Goal: Use online tool/utility: Utilize a website feature to perform a specific function

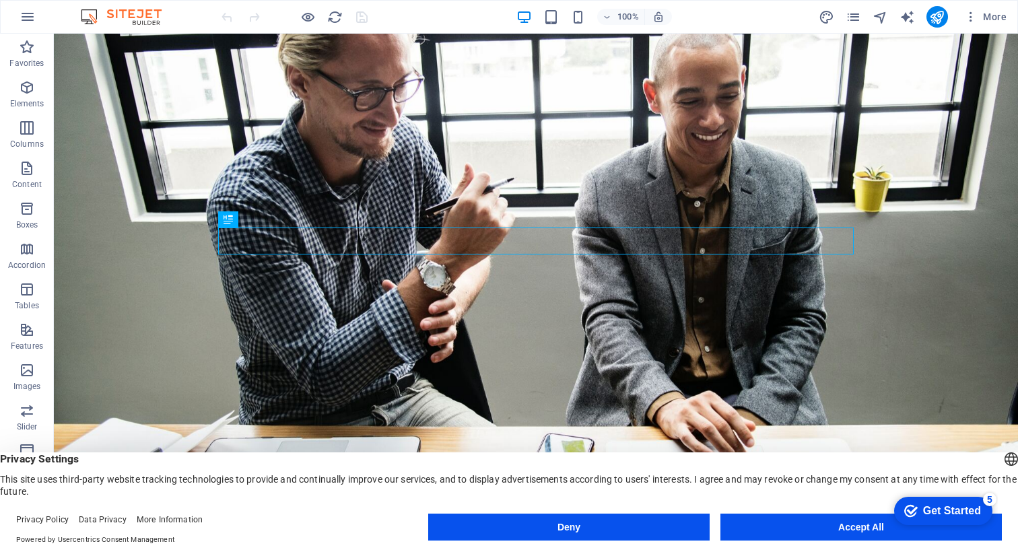
click at [836, 15] on div "More" at bounding box center [915, 17] width 193 height 22
click at [820, 18] on icon "design" at bounding box center [826, 16] width 15 height 15
select select "px"
select select "200"
select select "px"
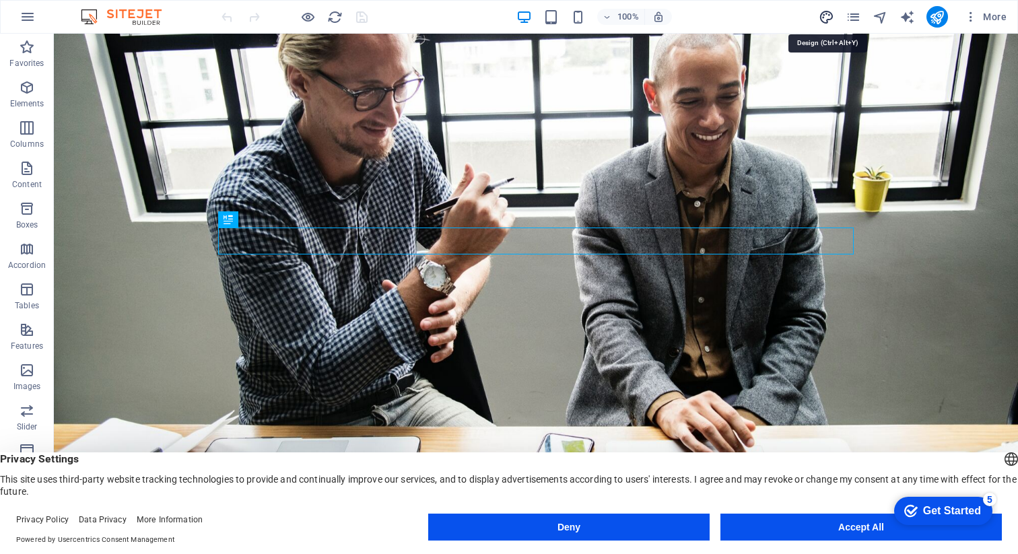
select select "px"
select select "600"
select select "px"
select select "rem"
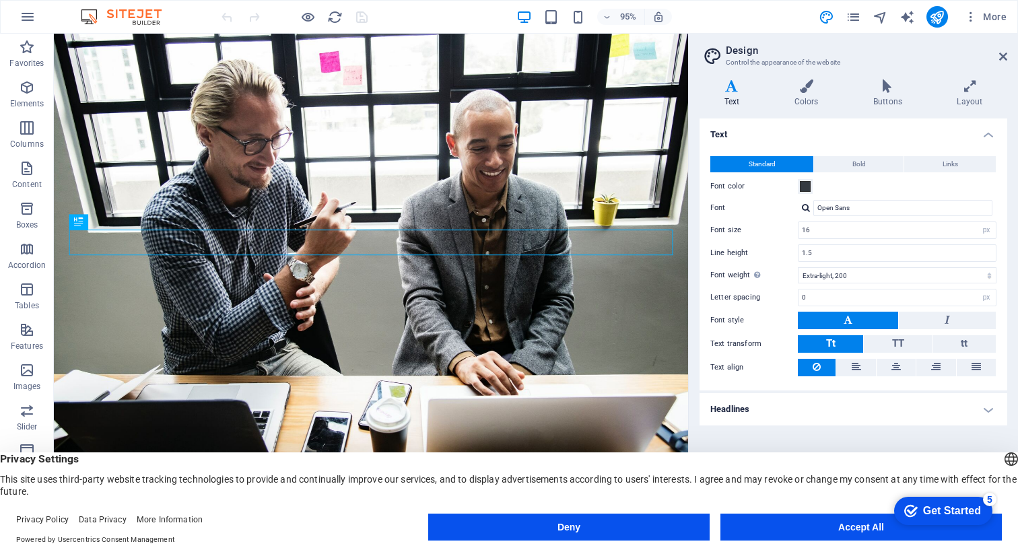
click at [881, 411] on h4 "Headlines" at bounding box center [854, 409] width 308 height 32
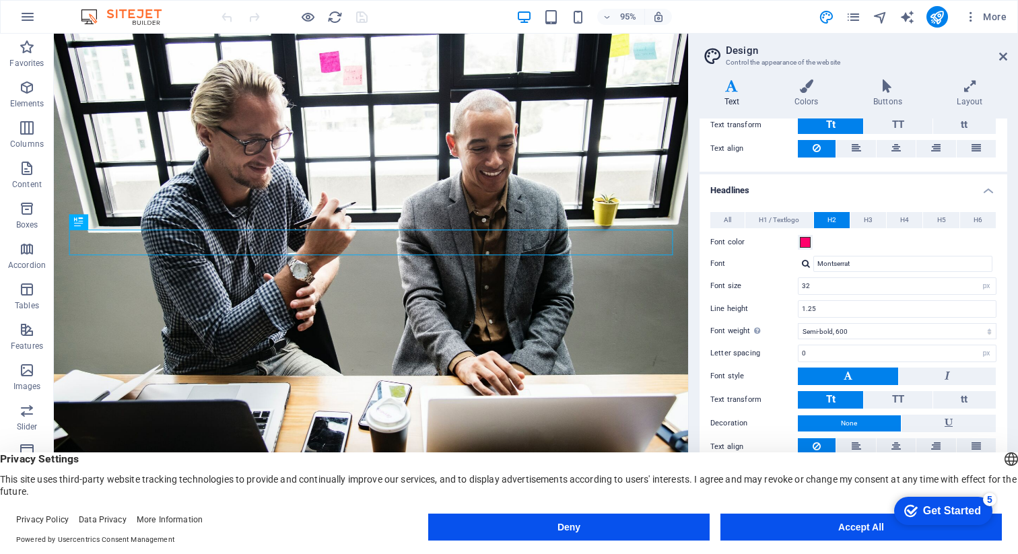
scroll to position [241, 0]
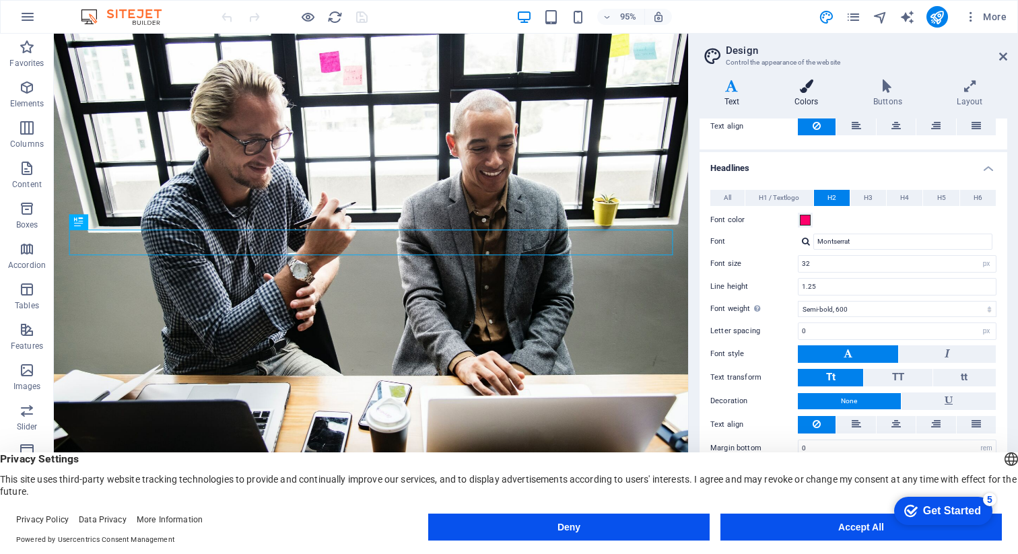
click at [812, 93] on h4 "Colors" at bounding box center [809, 93] width 79 height 28
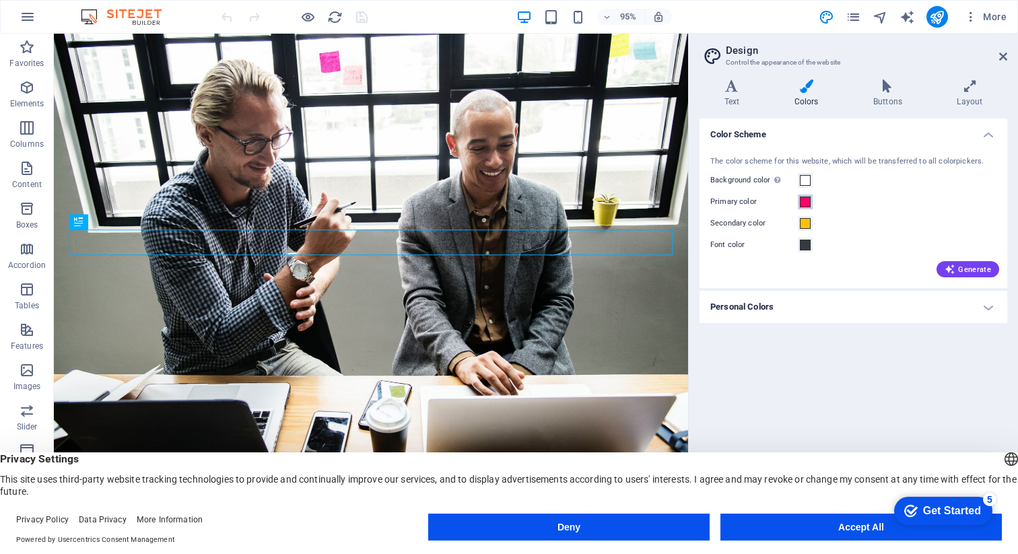
click at [809, 202] on span at bounding box center [805, 202] width 11 height 11
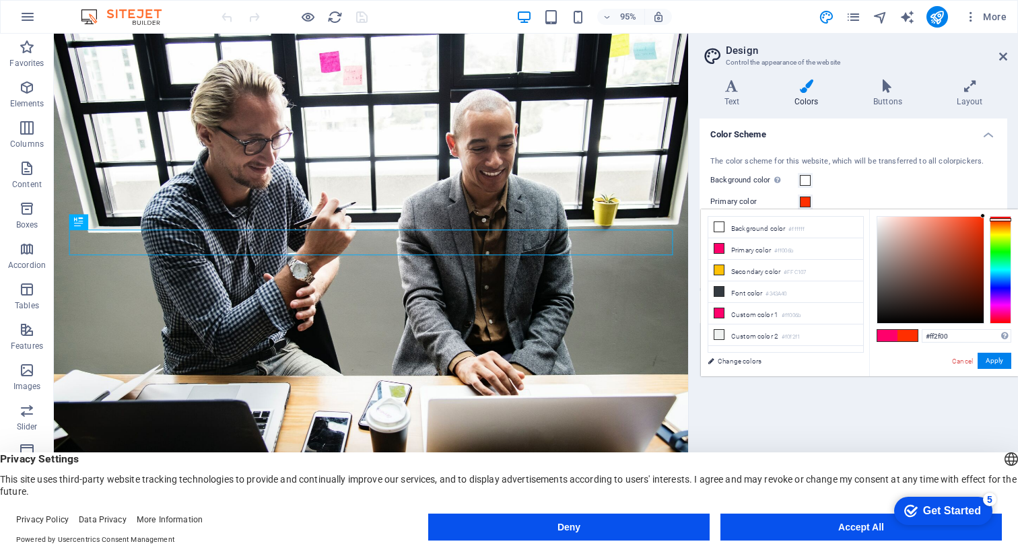
click at [1001, 220] on div at bounding box center [1001, 270] width 22 height 108
click at [975, 220] on div at bounding box center [931, 270] width 106 height 106
type input "#f22d00"
drag, startPoint x: 977, startPoint y: 220, endPoint x: 985, endPoint y: 222, distance: 8.3
click at [985, 222] on div at bounding box center [982, 221] width 5 height 5
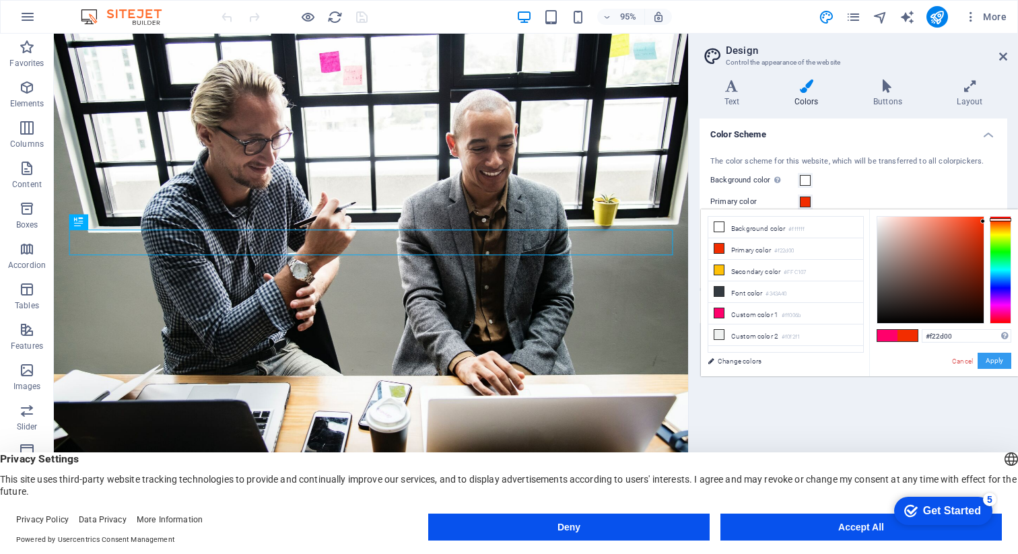
click at [1000, 361] on button "Apply" at bounding box center [995, 361] width 34 height 16
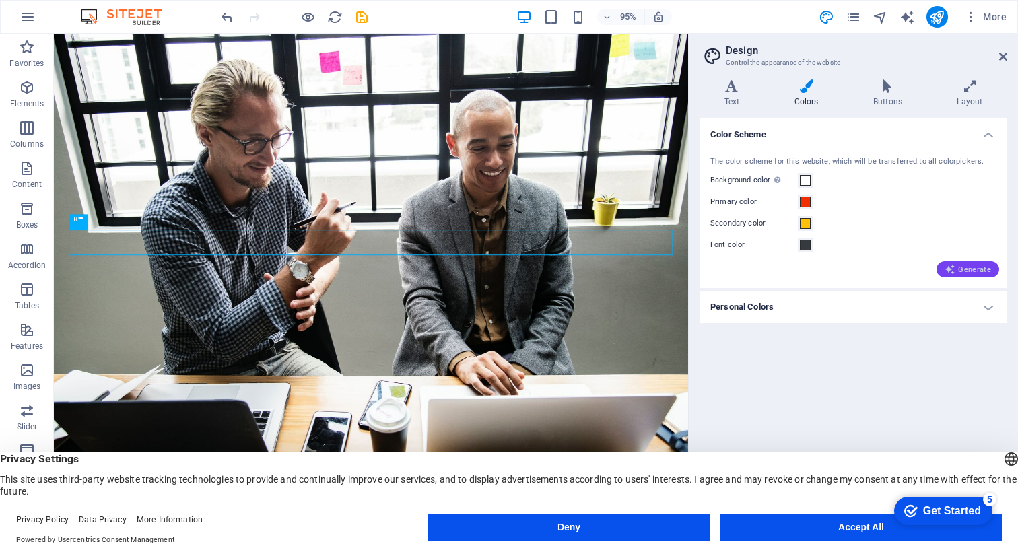
click at [966, 269] on span "Generate" at bounding box center [968, 269] width 46 height 11
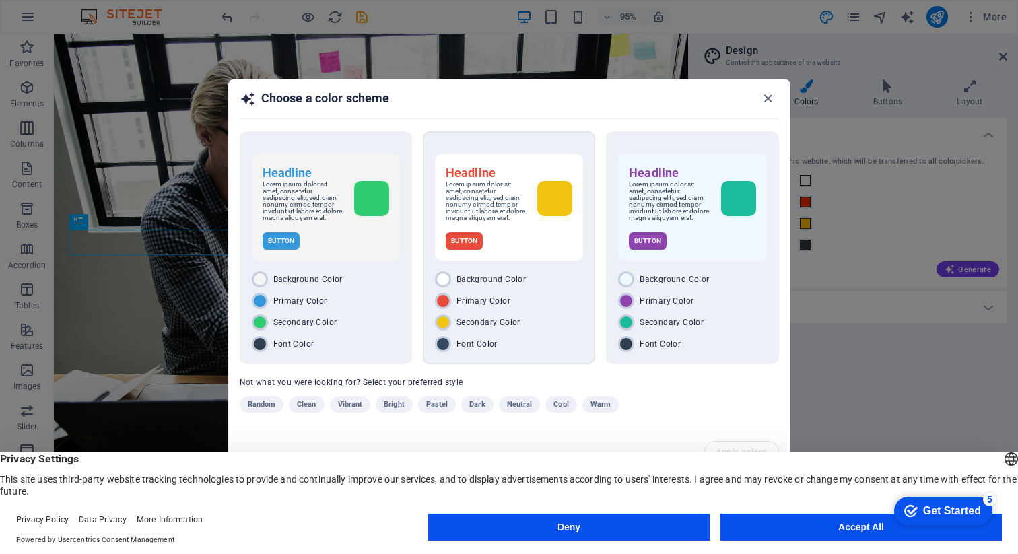
click at [484, 205] on p "Lorem ipsum dolor sit amet, consetetur sadipscing elitr, sed diam nonumy eirmod…" at bounding box center [486, 201] width 81 height 40
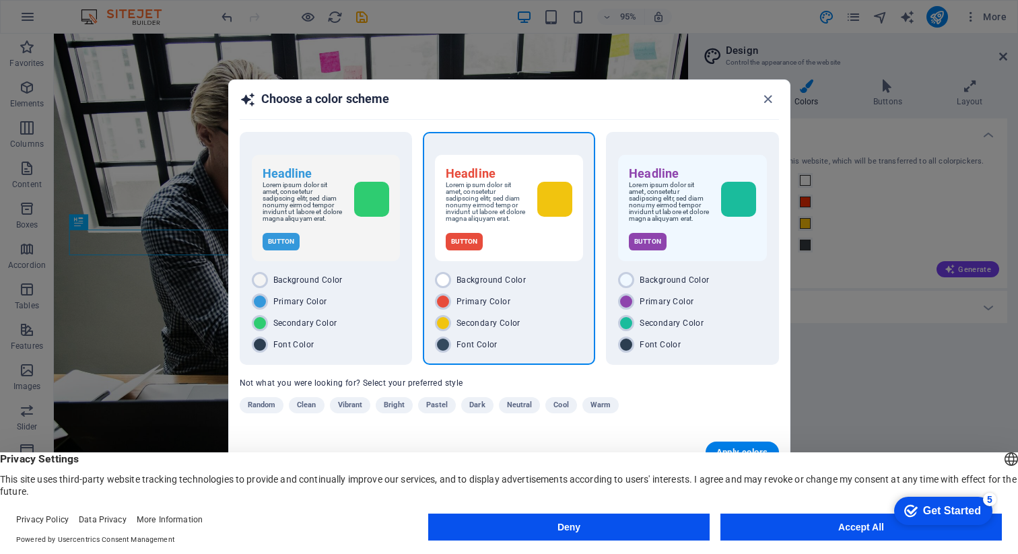
click at [554, 313] on div "Background Color Primary Color Secondary Color Font Color" at bounding box center [509, 312] width 148 height 81
click at [710, 294] on div "Background Color Primary Color Secondary Color Font Color" at bounding box center [692, 312] width 148 height 81
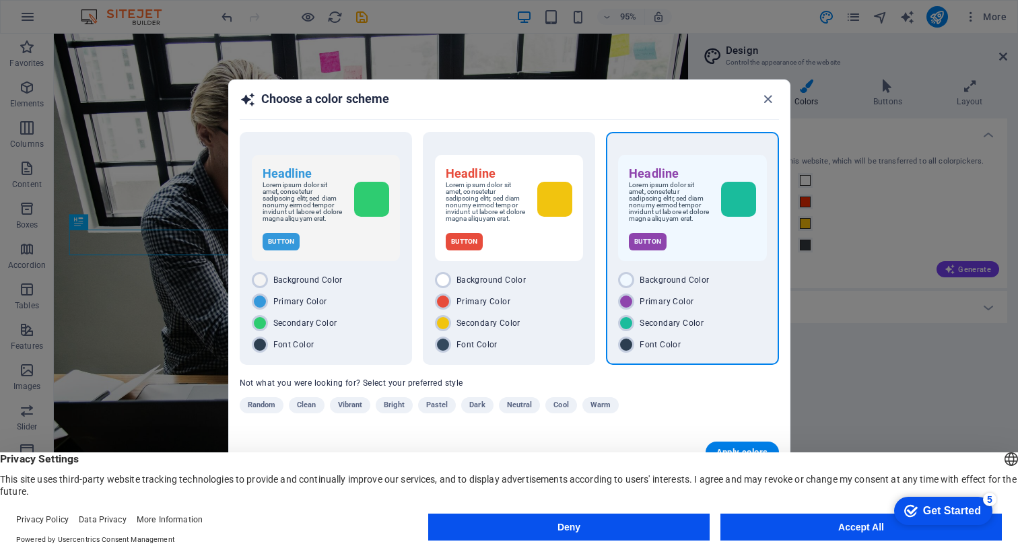
click at [769, 541] on div "Deny Accept All" at bounding box center [715, 530] width 574 height 32
click at [772, 527] on button "Accept All" at bounding box center [862, 527] width 282 height 27
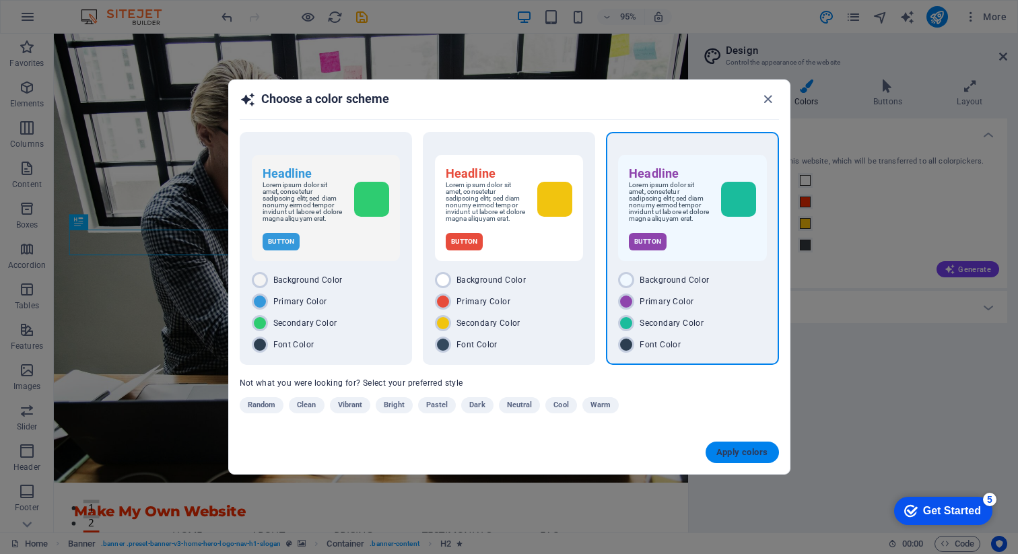
click at [737, 451] on span "Apply colors" at bounding box center [743, 452] width 52 height 11
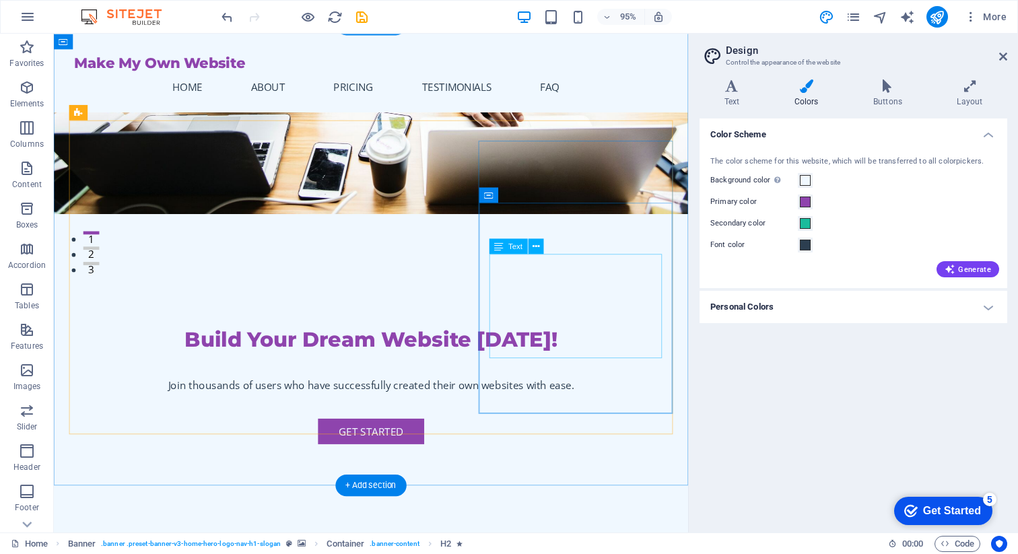
scroll to position [242, 0]
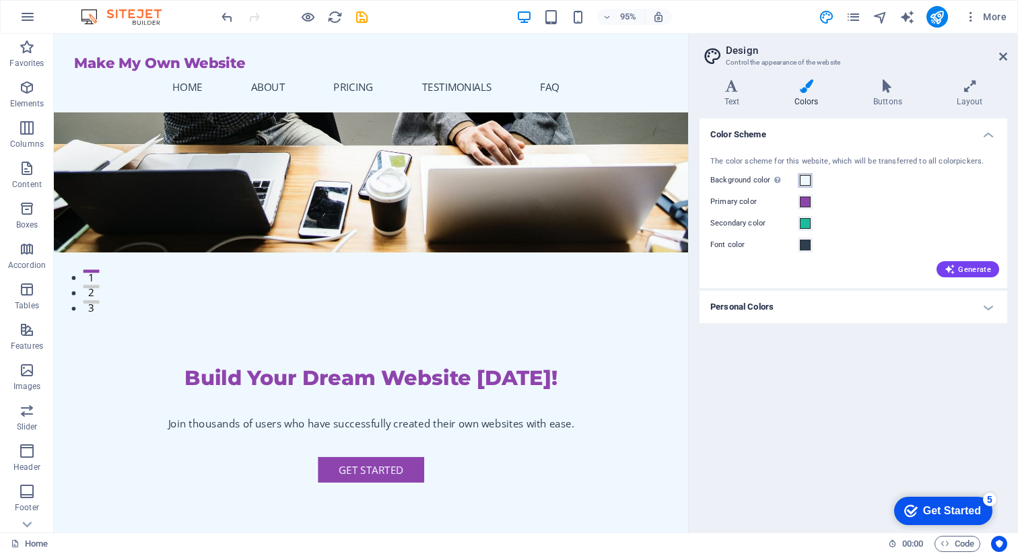
click at [811, 185] on button "Background color Only visible if it is not covered by other backgrounds." at bounding box center [805, 180] width 15 height 15
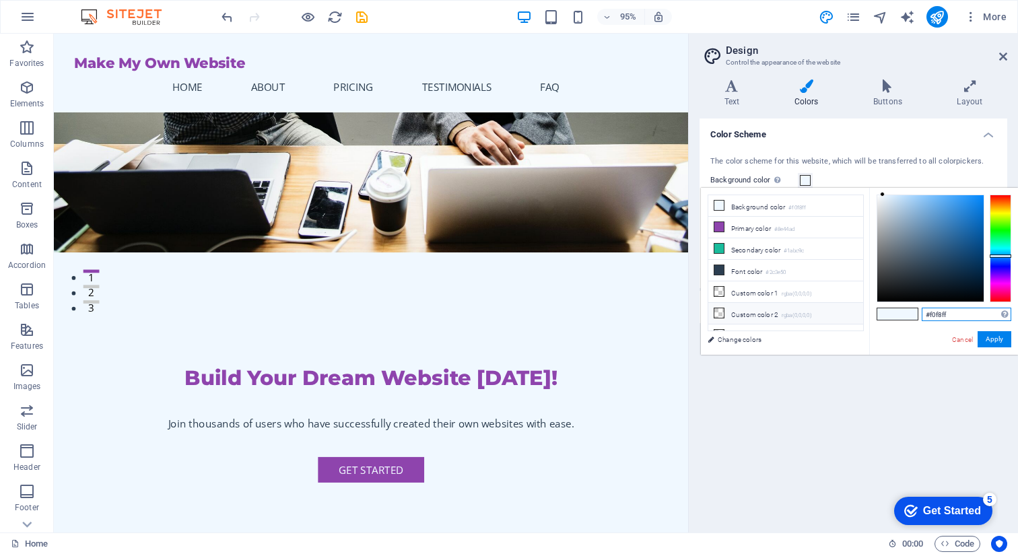
drag, startPoint x: 960, startPoint y: 313, endPoint x: 824, endPoint y: 313, distance: 136.0
click at [824, 313] on div "less Background color #f0f8ff Primary color #8e44ad Secondary color #1abc9c Fon…" at bounding box center [859, 271] width 317 height 167
type input "#ffffff"
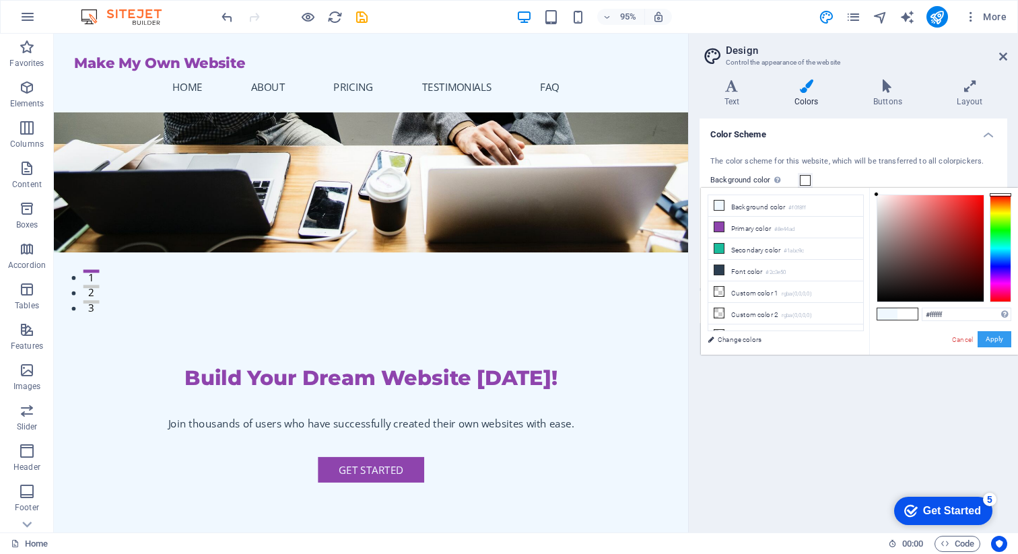
click at [993, 339] on button "Apply" at bounding box center [995, 339] width 34 height 16
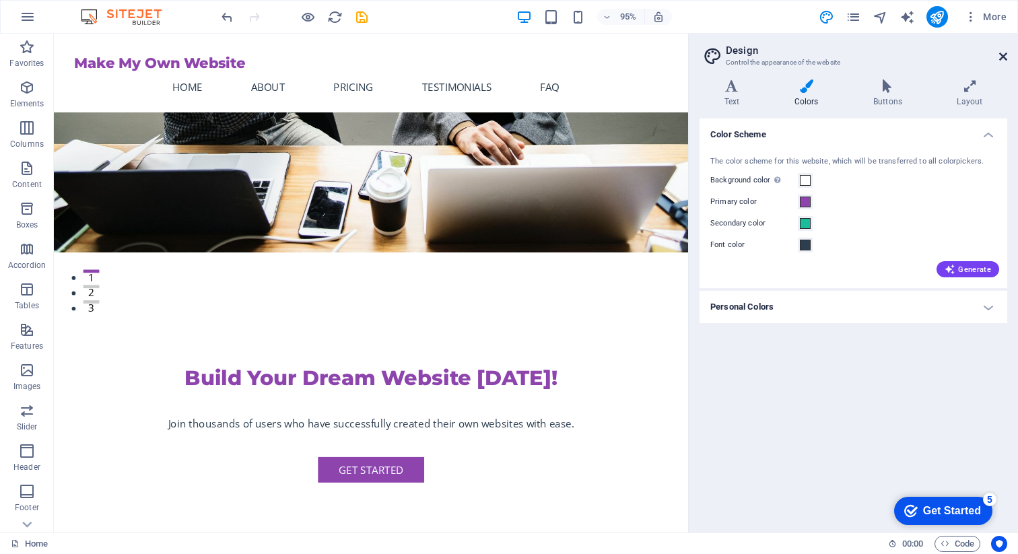
click at [1003, 59] on icon at bounding box center [1003, 56] width 8 height 11
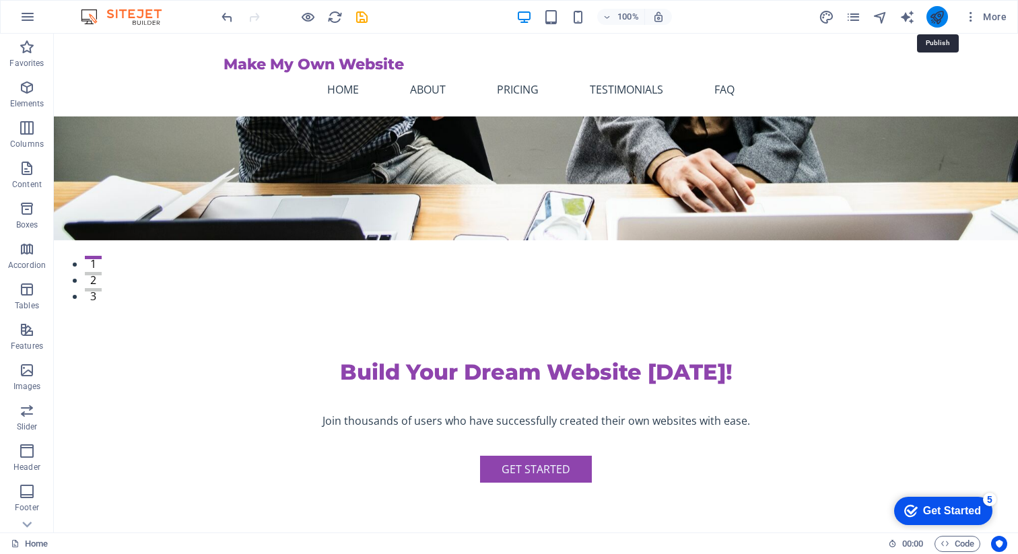
click at [940, 13] on icon "publish" at bounding box center [936, 16] width 15 height 15
